Goal: Transaction & Acquisition: Book appointment/travel/reservation

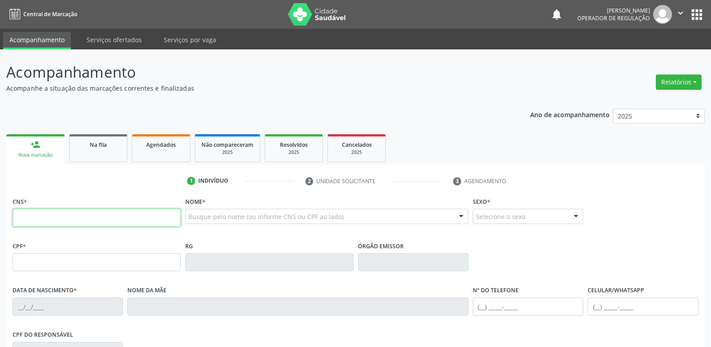
click at [77, 223] on input "text" at bounding box center [97, 217] width 168 height 18
type input "706 9061 7519 8838"
type input "396.530.644-87"
type input "[DATE]"
type input "[PERSON_NAME]"
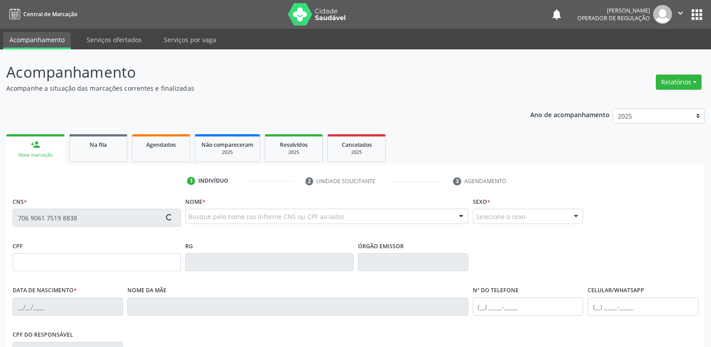
type input "[PHONE_NUMBER]"
type input "S/N"
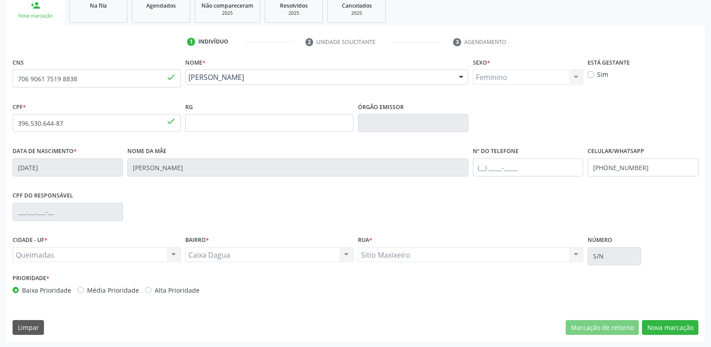
scroll to position [139, 0]
drag, startPoint x: 685, startPoint y: 324, endPoint x: 679, endPoint y: 337, distance: 14.4
click at [685, 324] on button "Nova marcação" at bounding box center [670, 326] width 56 height 15
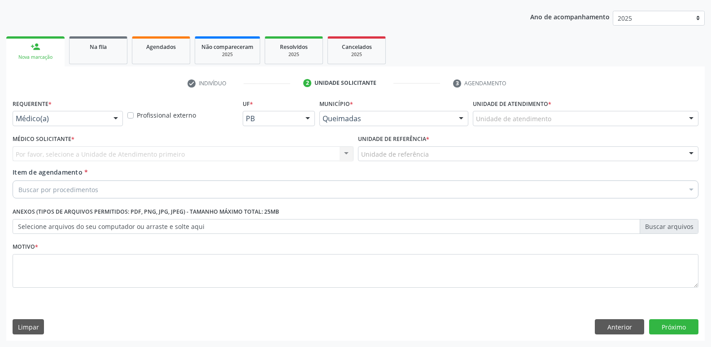
scroll to position [98, 0]
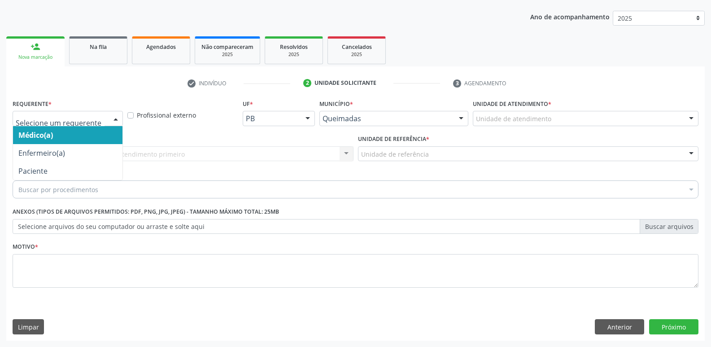
drag, startPoint x: 36, startPoint y: 113, endPoint x: 42, endPoint y: 142, distance: 29.7
click at [37, 114] on div at bounding box center [68, 118] width 110 height 15
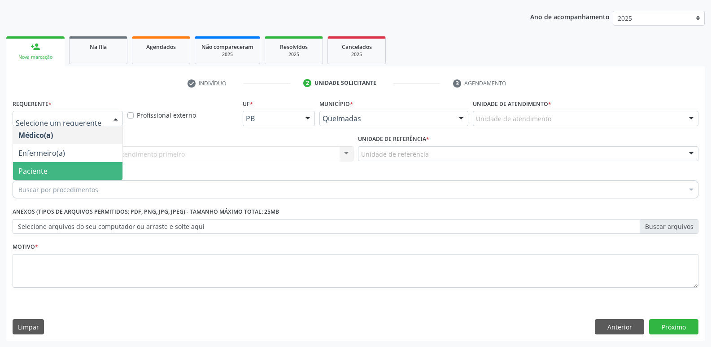
drag, startPoint x: 39, startPoint y: 168, endPoint x: 51, endPoint y: 153, distance: 19.5
click at [39, 168] on span "Paciente" at bounding box center [32, 171] width 29 height 10
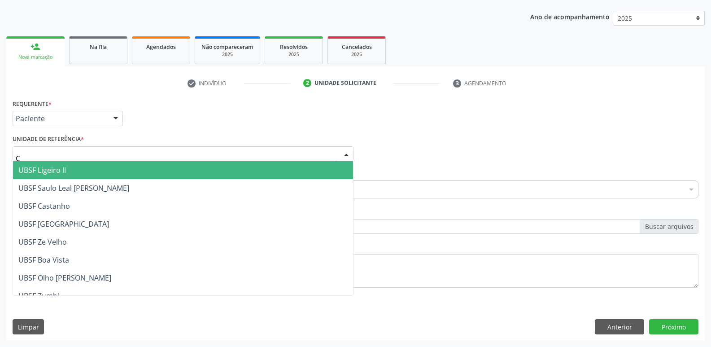
type input "CA"
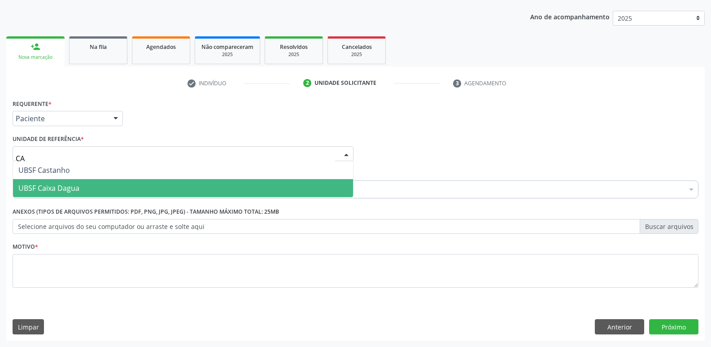
click at [42, 183] on span "UBSF Caixa Dagua" at bounding box center [48, 188] width 61 height 10
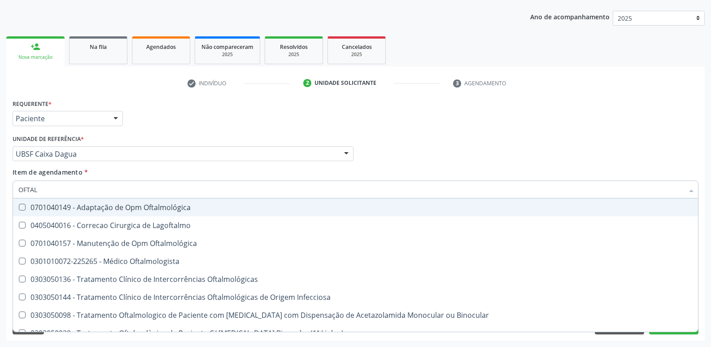
type input "OFTALM"
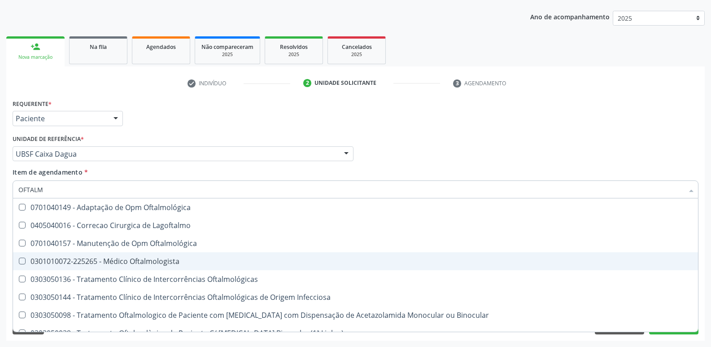
drag, startPoint x: 186, startPoint y: 257, endPoint x: 127, endPoint y: 212, distance: 74.9
click at [186, 256] on span "0301010072-225265 - Médico Oftalmologista" at bounding box center [355, 261] width 685 height 18
checkbox Oftalmologista "true"
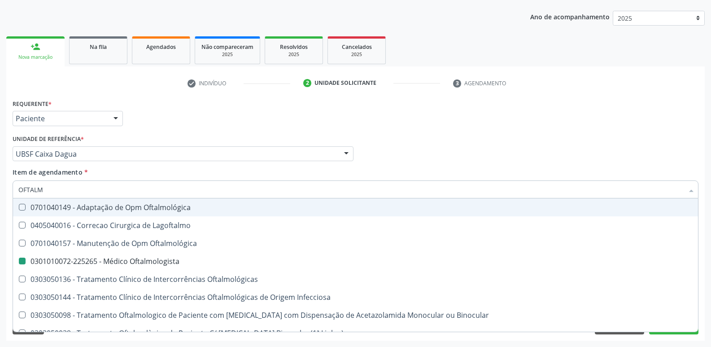
click at [427, 149] on div "Médico Solicitante Por favor, selecione a Unidade de Atendimento primeiro Nenhu…" at bounding box center [355, 149] width 690 height 35
checkbox Lagoftalmo "true"
checkbox Oftalmologista "false"
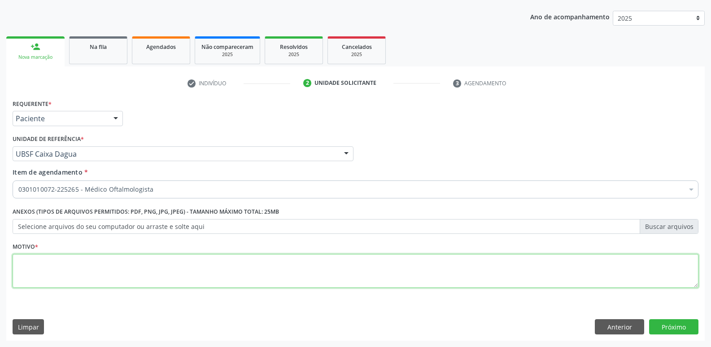
click at [174, 258] on textarea at bounding box center [355, 271] width 685 height 34
paste textarea "A"
type textarea "AVALIAÇÃO"
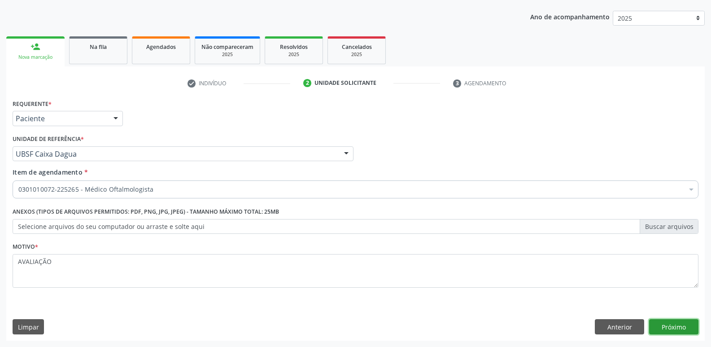
click at [673, 328] on button "Próximo" at bounding box center [673, 326] width 49 height 15
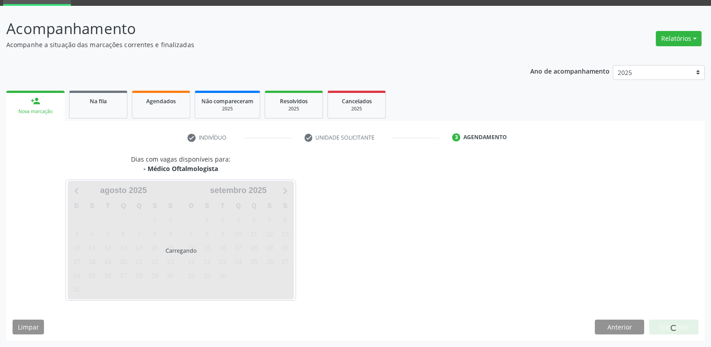
scroll to position [43, 0]
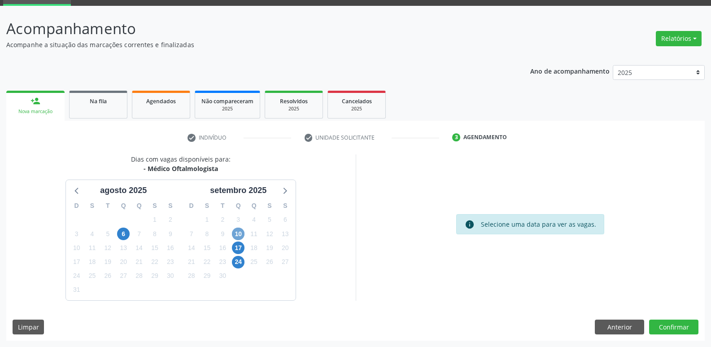
click at [237, 230] on span "10" at bounding box center [238, 233] width 13 height 13
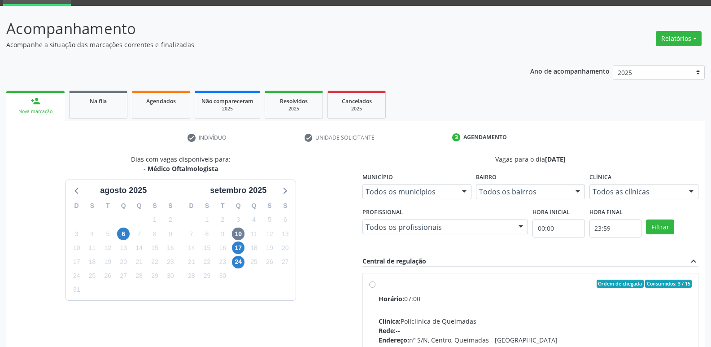
drag, startPoint x: 558, startPoint y: 307, endPoint x: 620, endPoint y: 221, distance: 105.7
click at [375, 287] on input "Ordem de chegada Consumidos: 3 / 15 Horário: 07:00 Clínica: Policlinica de Quei…" at bounding box center [372, 283] width 6 height 8
radio input "true"
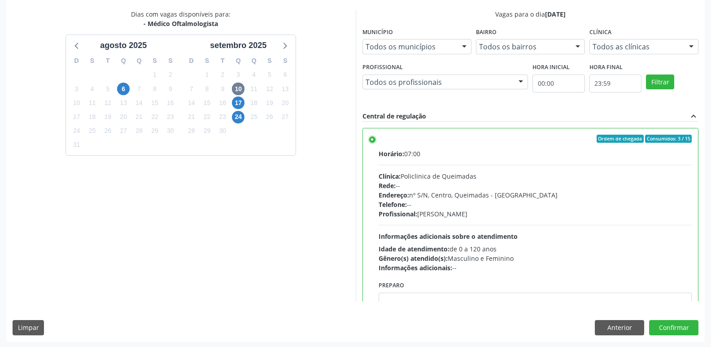
scroll to position [189, 0]
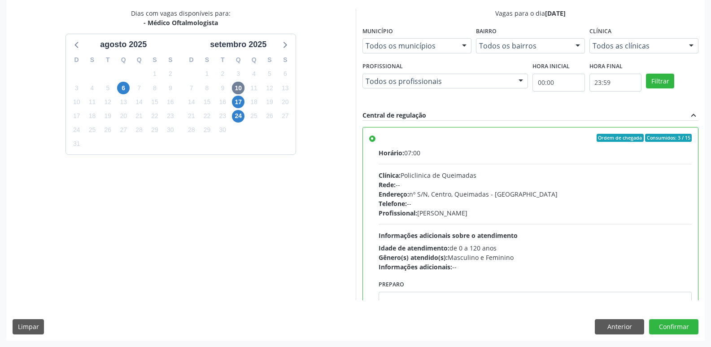
click at [671, 314] on div "Dias com vagas disponíveis para: - Médico Oftalmologista [DATE] D S T Q Q S S 2…" at bounding box center [355, 174] width 698 height 331
click at [669, 319] on button "Confirmar" at bounding box center [673, 326] width 49 height 15
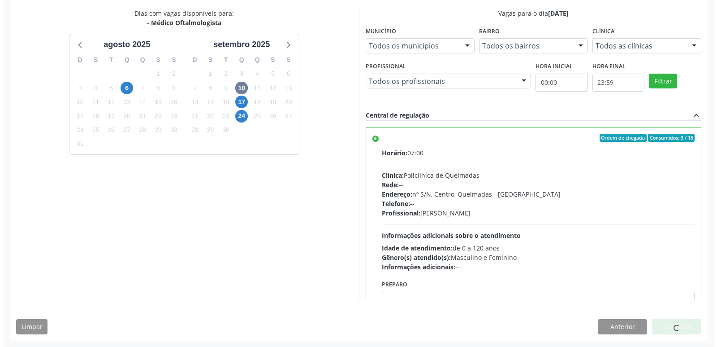
scroll to position [0, 0]
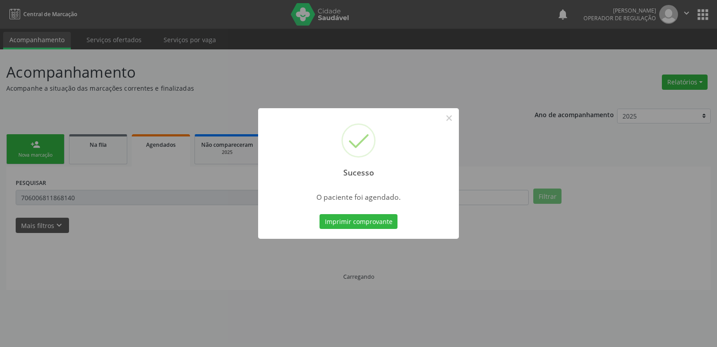
click at [320, 214] on button "Imprimir comprovante" at bounding box center [359, 221] width 78 height 15
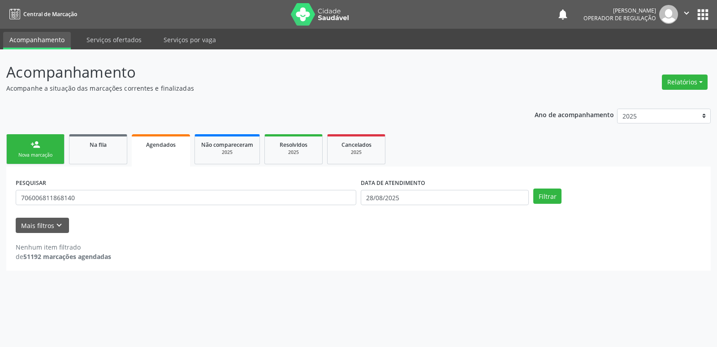
click at [686, 13] on icon "" at bounding box center [687, 13] width 10 height 10
click at [653, 49] on link "Sair" at bounding box center [664, 54] width 62 height 13
